Goal: Task Accomplishment & Management: Complete application form

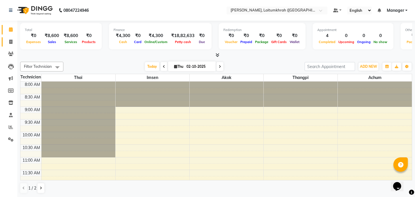
click at [4, 45] on link "Invoice" at bounding box center [9, 41] width 14 height 9
select select "service"
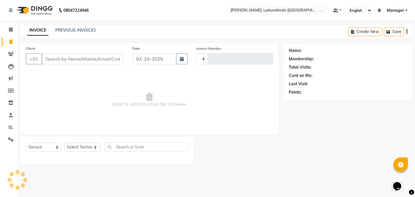
type input "f"
type input "0439"
select select "3812"
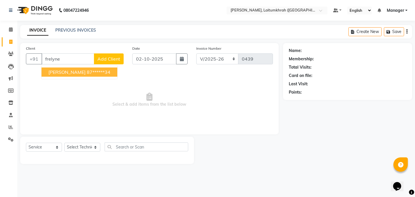
click at [56, 73] on span "[PERSON_NAME]" at bounding box center [66, 72] width 37 height 6
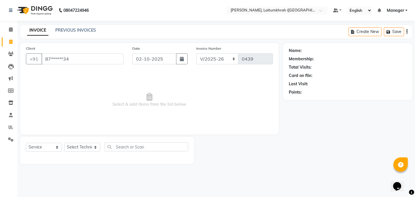
type input "87******34"
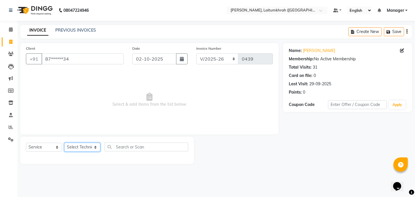
click at [81, 151] on select "Select Technician [PERSON_NAME] Imsen Manager Thangpi Thoi Xenia" at bounding box center [82, 147] width 36 height 9
select select "18614"
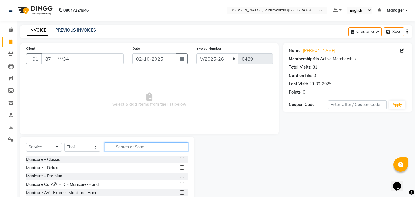
click at [150, 147] on input "text" at bounding box center [145, 147] width 83 height 9
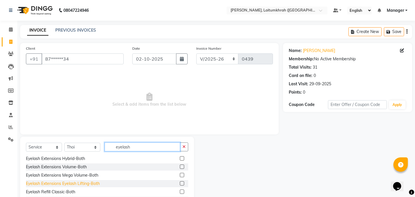
type input "eyelash"
click at [85, 187] on div "Eyelash Extensions Eyelash Lifting-Both" at bounding box center [63, 184] width 74 height 6
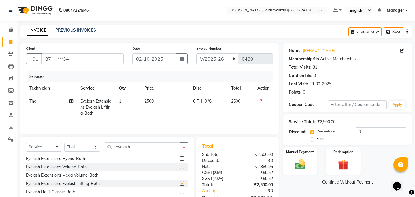
checkbox input "false"
click at [167, 99] on td "2500" at bounding box center [165, 107] width 49 height 25
select select "18614"
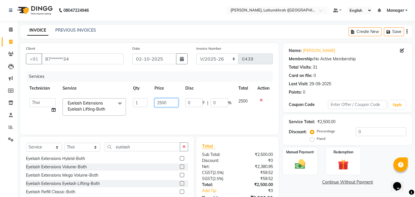
click at [162, 101] on input "2500" at bounding box center [166, 102] width 24 height 9
type input "2300"
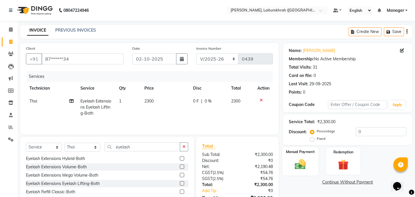
click at [287, 156] on div "Manual Payment" at bounding box center [300, 161] width 36 height 28
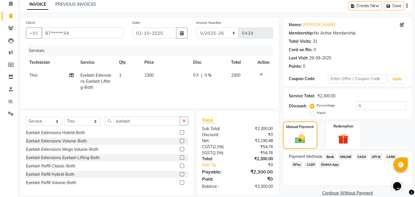
scroll to position [33, 0]
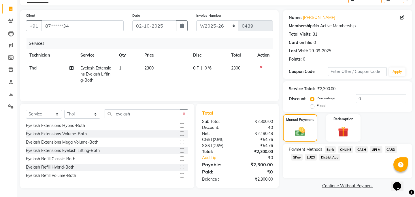
click at [296, 154] on span "GPay" at bounding box center [297, 157] width 12 height 7
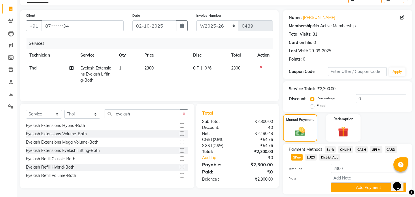
scroll to position [45, 0]
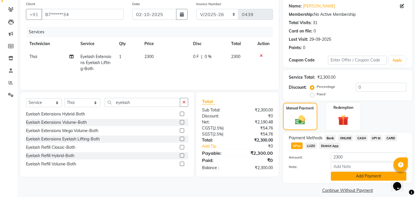
click at [337, 172] on button "Add Payment" at bounding box center [367, 176] width 75 height 9
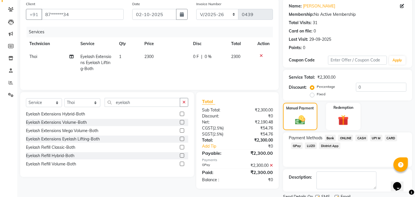
scroll to position [61, 0]
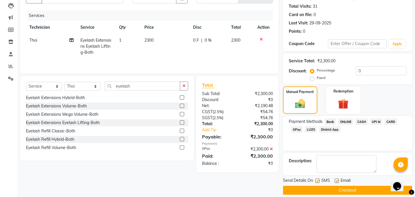
click at [315, 179] on label at bounding box center [317, 181] width 4 height 4
click at [315, 180] on input "checkbox" at bounding box center [317, 182] width 4 height 4
checkbox input "false"
click at [335, 186] on button "Checkout" at bounding box center [347, 190] width 129 height 9
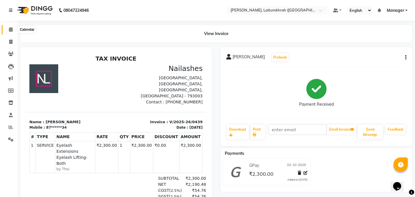
click at [9, 30] on icon at bounding box center [11, 29] width 4 height 4
